Goal: Find specific page/section: Find specific page/section

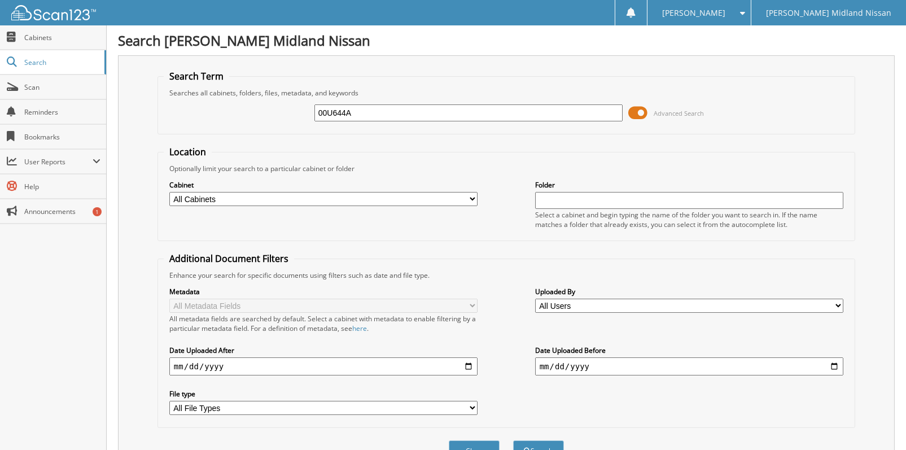
type input "00U644A"
click at [513, 440] on button "Search" at bounding box center [538, 450] width 51 height 21
drag, startPoint x: 639, startPoint y: 108, endPoint x: 614, endPoint y: 110, distance: 24.3
click at [614, 110] on div "00U644A Advanced Search" at bounding box center [507, 113] width 686 height 30
click at [681, 110] on span "Advanced Search" at bounding box center [679, 113] width 50 height 8
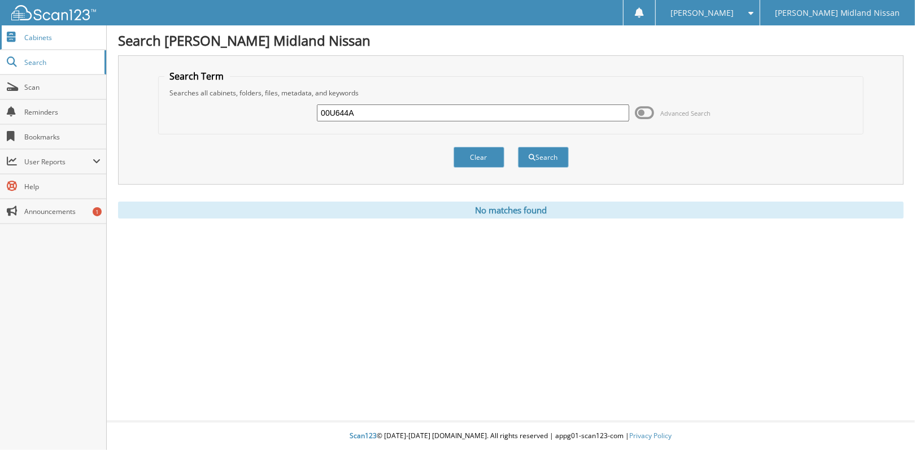
click at [30, 38] on span "Cabinets" at bounding box center [62, 38] width 76 height 10
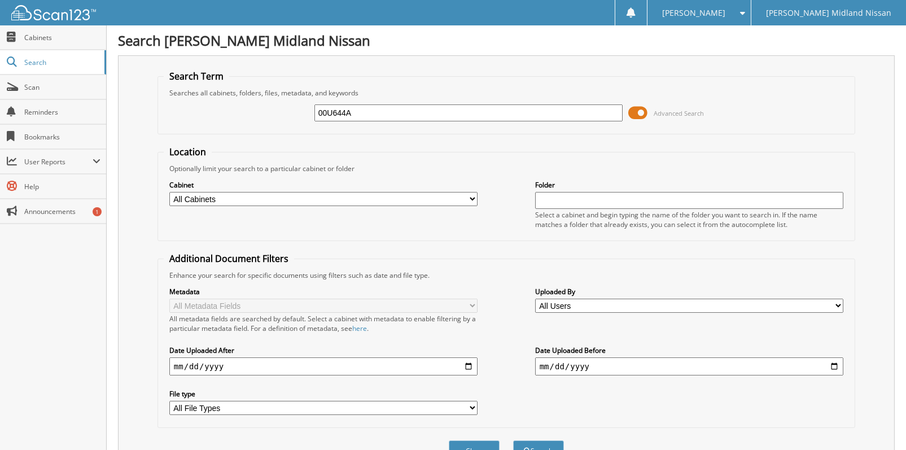
type input "00U644A"
click at [513, 440] on button "Search" at bounding box center [538, 450] width 51 height 21
click at [43, 36] on span "Cabinets" at bounding box center [62, 38] width 76 height 10
type input "00U644A"
click at [513, 440] on button "Search" at bounding box center [538, 450] width 51 height 21
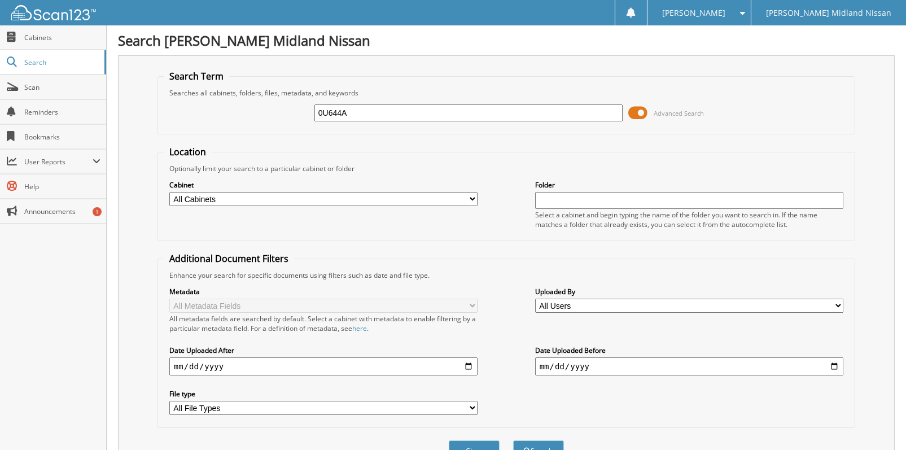
type input "0U644A"
click at [513, 440] on button "Search" at bounding box center [538, 450] width 51 height 21
click at [356, 107] on input "0U644A" at bounding box center [469, 112] width 308 height 17
type input "00U64A"
click at [513, 440] on button "Search" at bounding box center [538, 450] width 51 height 21
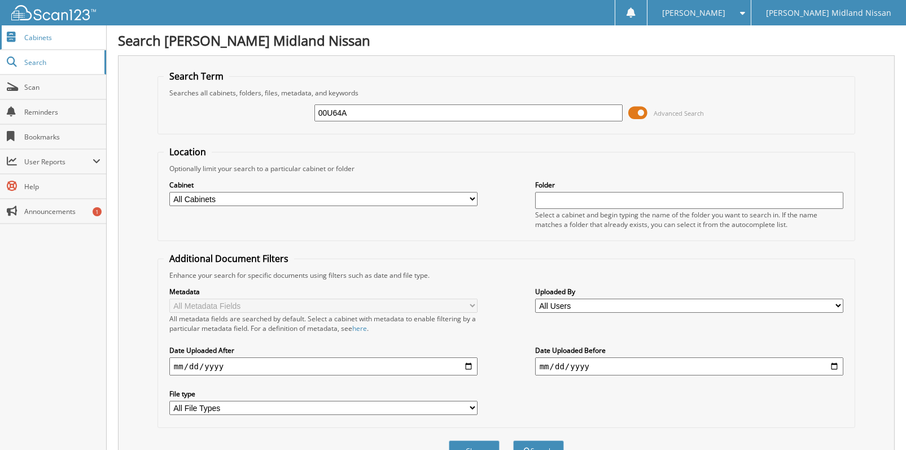
click at [51, 37] on span "Cabinets" at bounding box center [62, 38] width 76 height 10
